Goal: Information Seeking & Learning: Learn about a topic

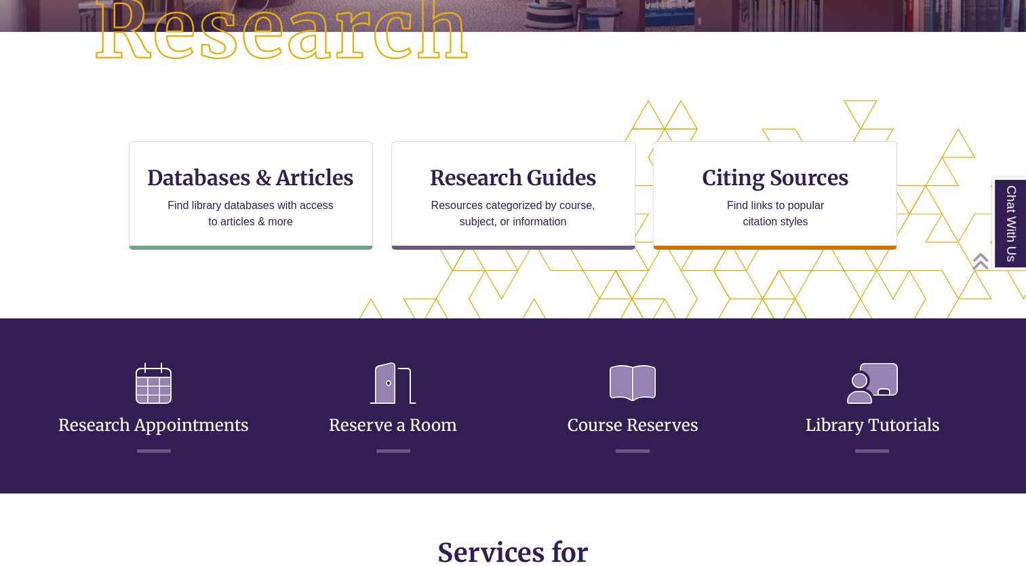
scroll to position [383, 0]
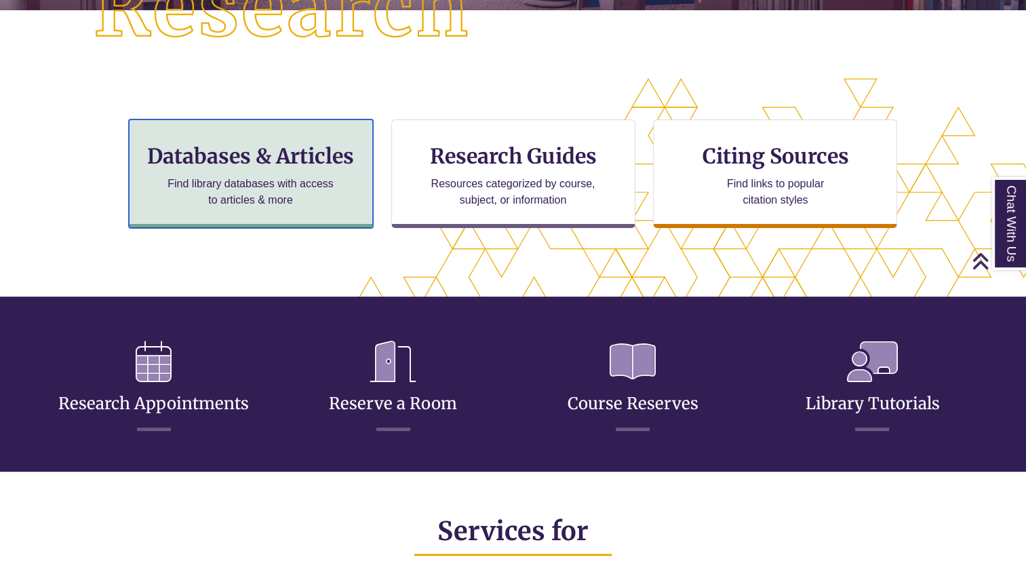
click at [301, 207] on p "Find library databases with access to articles & more" at bounding box center [250, 192] width 177 height 33
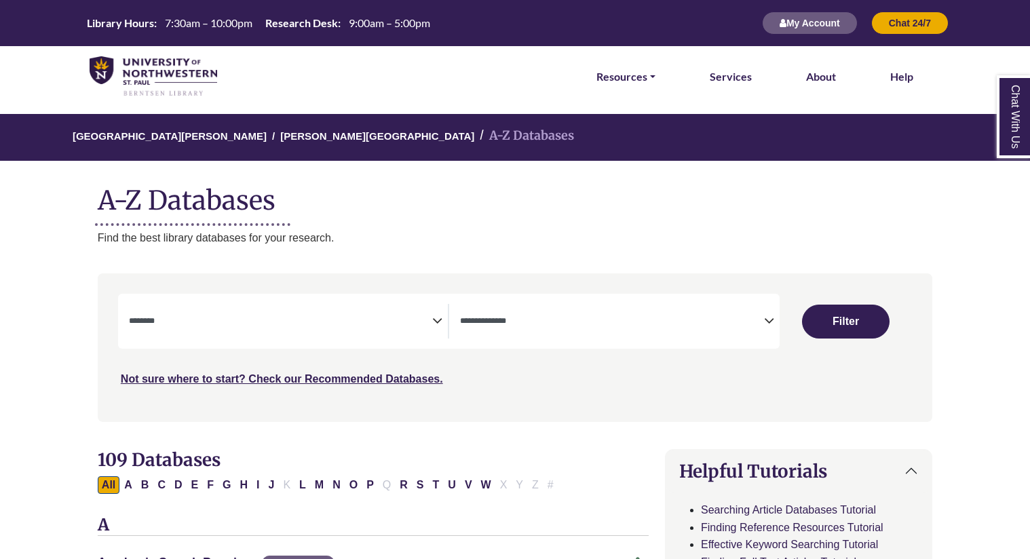
select select "Database Subject Filter"
select select "Database Types Filter"
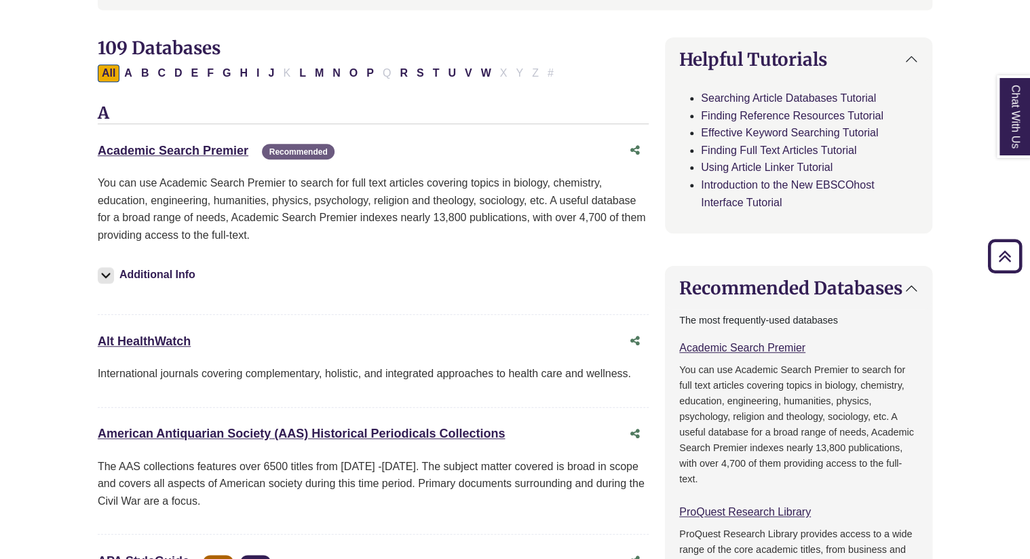
scroll to position [404, 0]
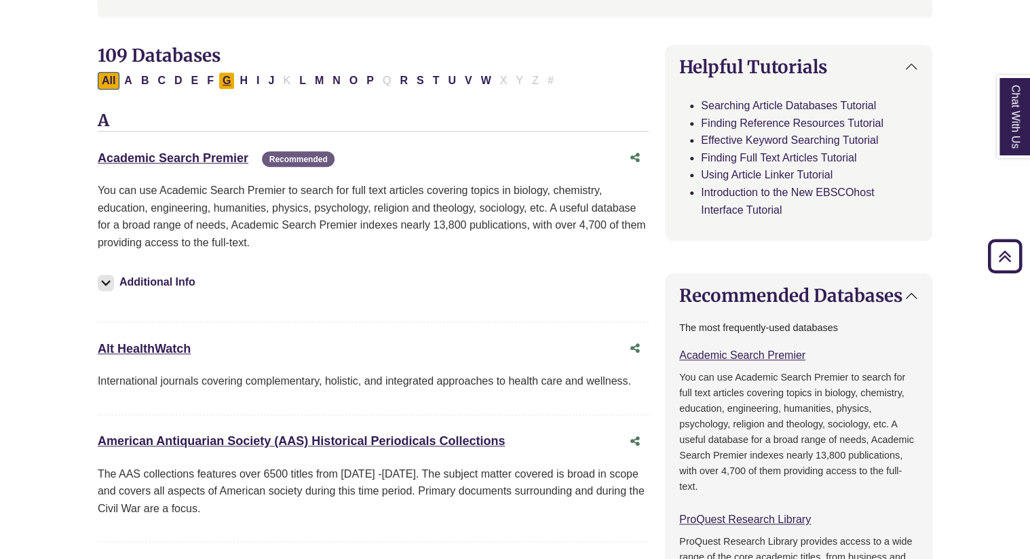
click at [231, 83] on button "G" at bounding box center [226, 81] width 16 height 18
select select "Database Subject Filter"
select select "Database Types Filter"
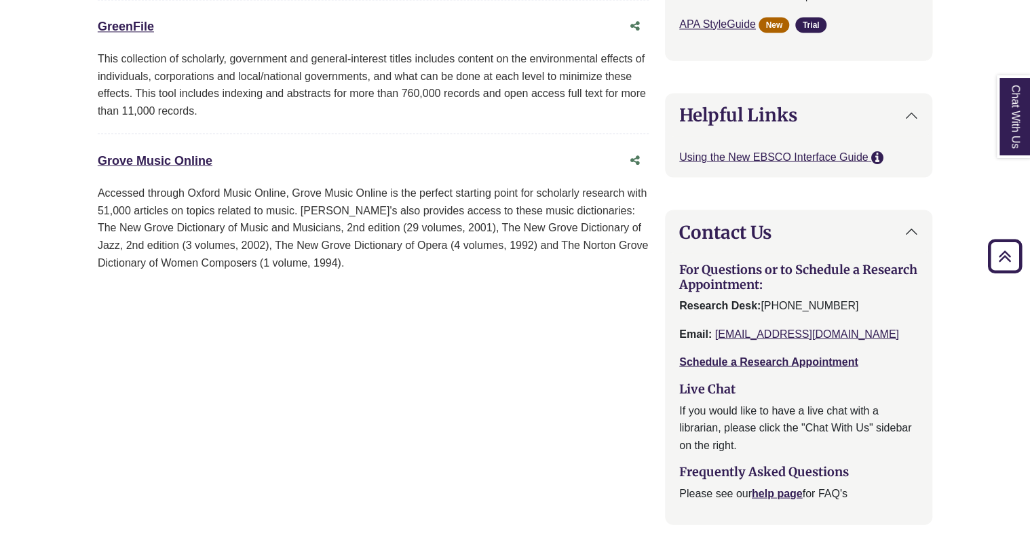
scroll to position [1151, 0]
click at [191, 157] on link "Grove Music Online This link opens in a new window" at bounding box center [155, 160] width 115 height 14
